Goal: Find specific page/section: Find specific page/section

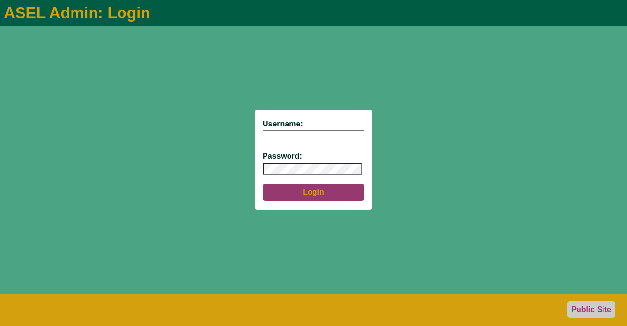
type input "aseladmin"
click at [310, 194] on button "Login" at bounding box center [314, 192] width 102 height 17
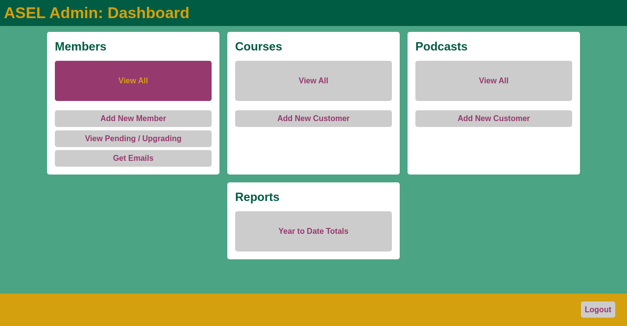
click at [121, 83] on link "View All" at bounding box center [133, 81] width 157 height 40
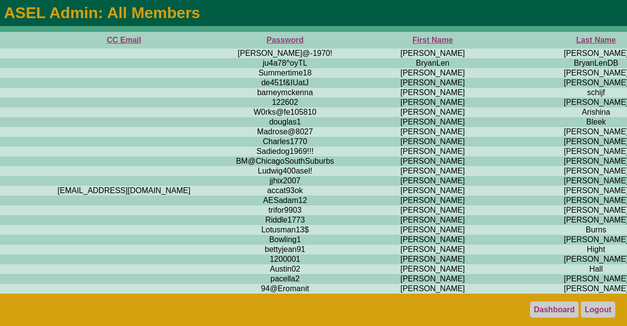
scroll to position [0, 382]
click at [345, 38] on th "First Name" at bounding box center [431, 40] width 173 height 17
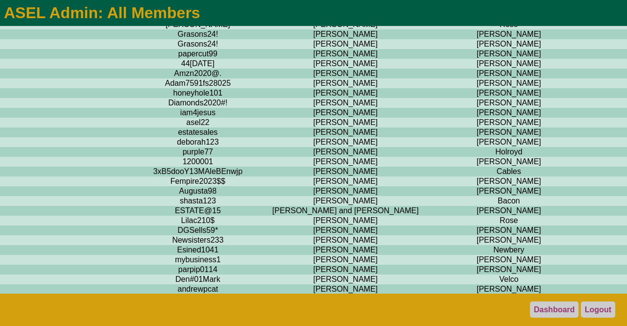
scroll to position [1886, 468]
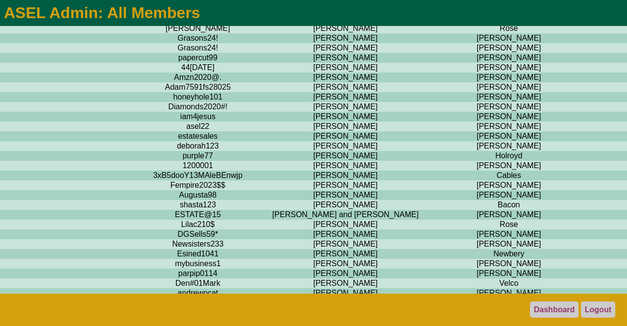
click at [432, 43] on td "Del Monaco" at bounding box center [508, 38] width 153 height 10
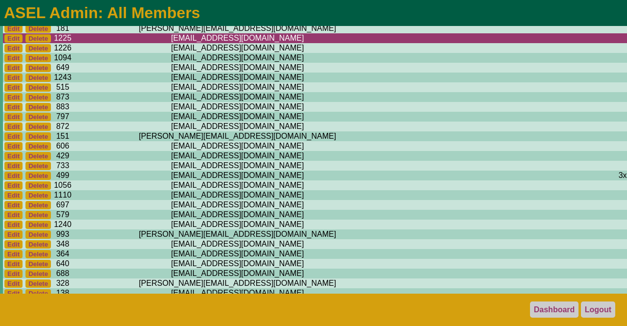
scroll to position [1886, 0]
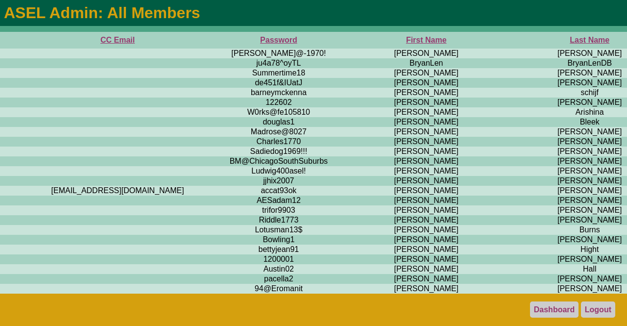
scroll to position [0, 387]
click at [339, 42] on th "First Name" at bounding box center [425, 40] width 173 height 17
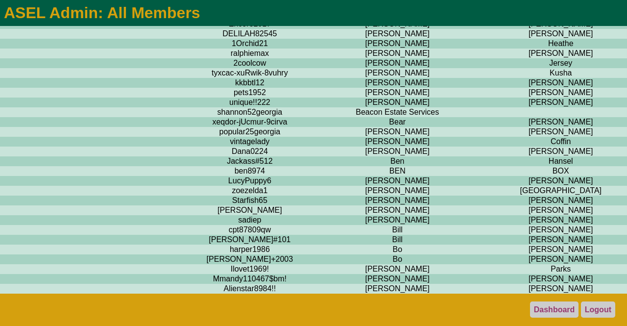
scroll to position [666, 416]
click at [484, 39] on td "SAZYNSKI" at bounding box center [560, 34] width 153 height 10
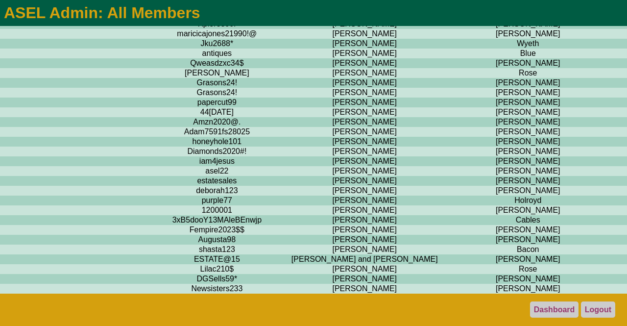
scroll to position [1842, 450]
click at [450, 88] on td "Del Monaco" at bounding box center [526, 83] width 153 height 10
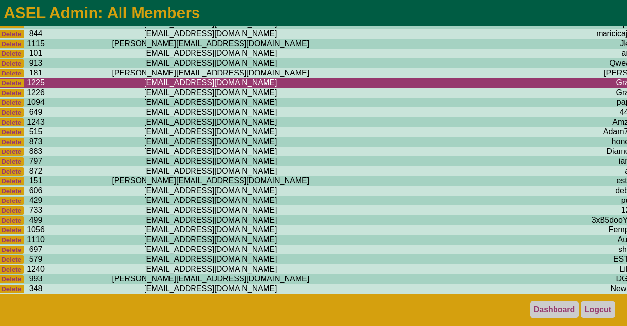
scroll to position [1842, 0]
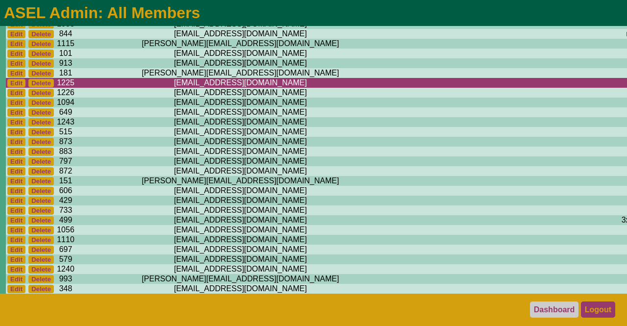
click at [607, 302] on link "Logout" at bounding box center [598, 309] width 34 height 16
